Goal: Task Accomplishment & Management: Manage account settings

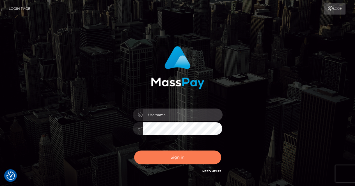
type input "renaoceo"
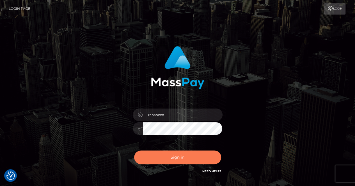
click at [180, 159] on button "Sign in" at bounding box center [177, 158] width 87 height 14
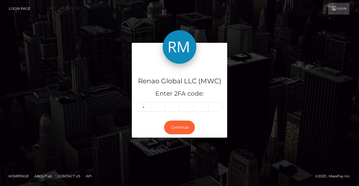
type input "9"
type input "2"
type input "3"
type input "9"
type input "8"
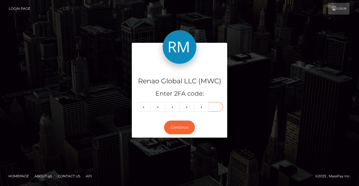
type input "0"
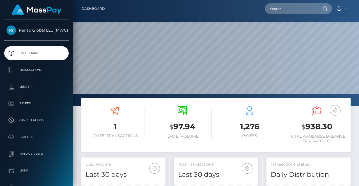
scroll to position [99, 84]
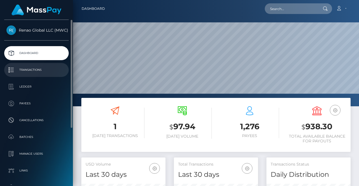
click at [30, 71] on p "Transactions" at bounding box center [36, 70] width 60 height 8
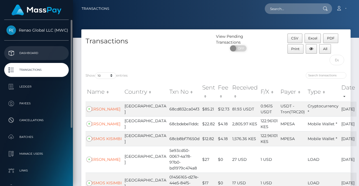
drag, startPoint x: 31, startPoint y: 50, endPoint x: 36, endPoint y: 51, distance: 5.7
click at [31, 50] on p "Dashboard" at bounding box center [36, 53] width 60 height 8
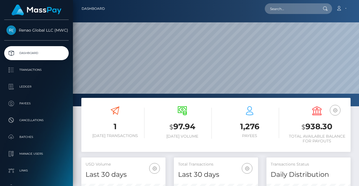
scroll to position [99, 84]
click at [344, 10] on link "Account" at bounding box center [341, 9] width 17 height 12
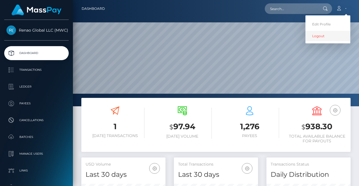
click at [320, 36] on link "Logout" at bounding box center [327, 36] width 45 height 10
